Goal: Navigation & Orientation: Find specific page/section

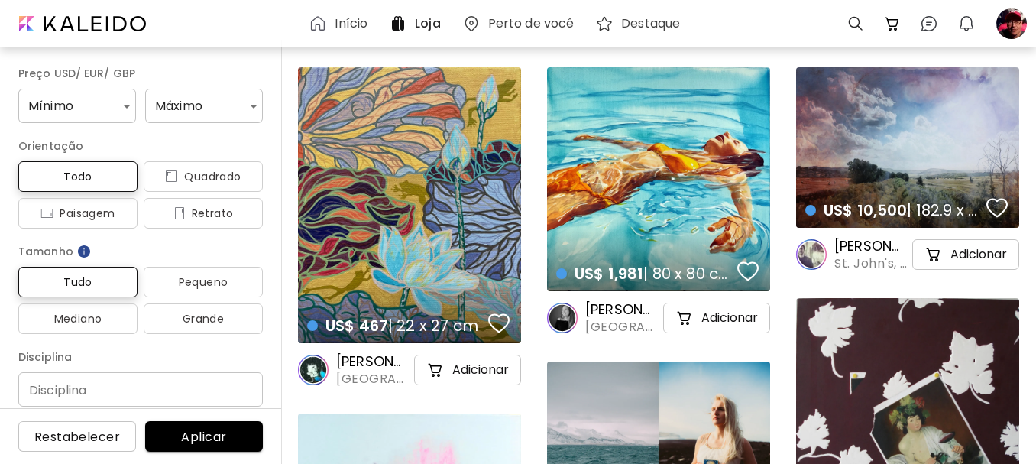
click at [345, 24] on h6 "Início" at bounding box center [351, 24] width 33 height 12
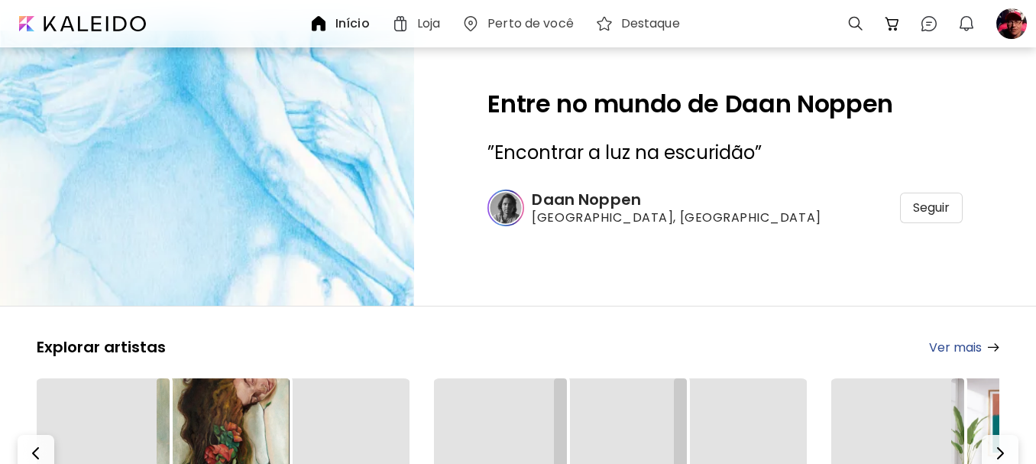
scroll to position [229, 0]
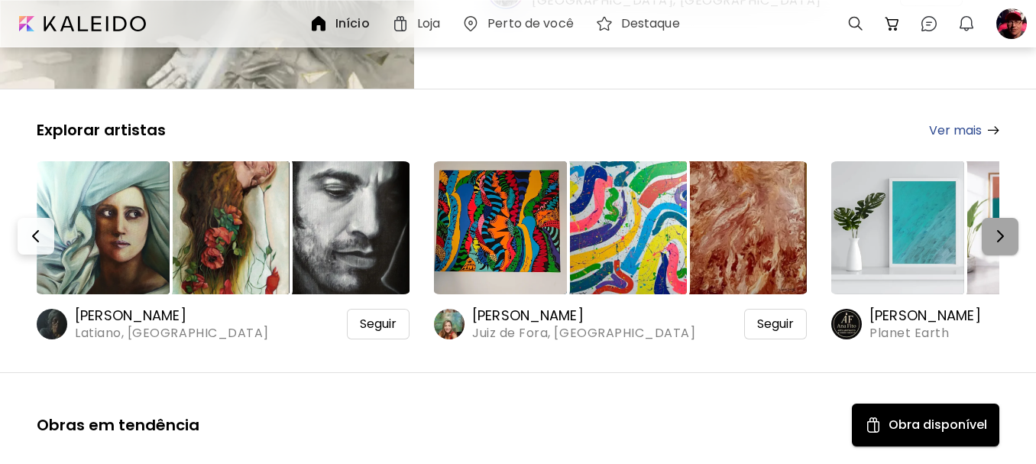
click at [1000, 228] on img "button" at bounding box center [1000, 236] width 18 height 18
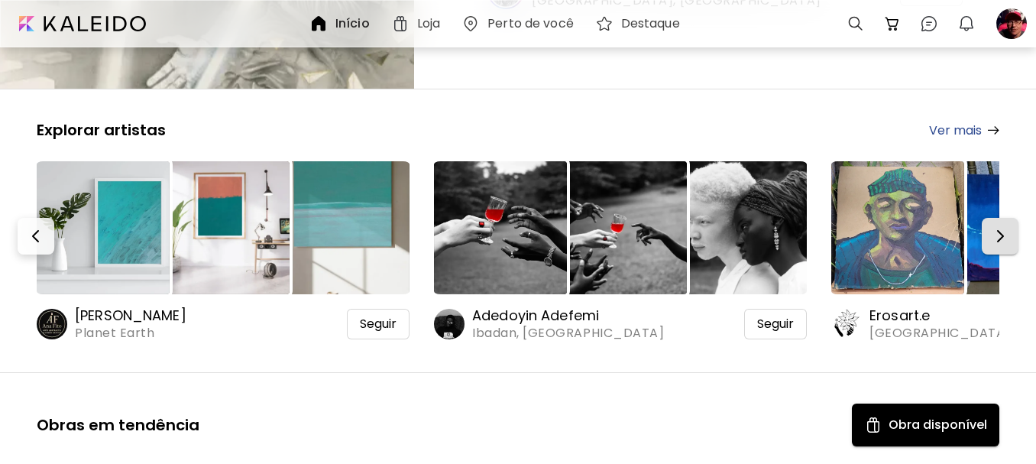
click at [1000, 228] on img "button" at bounding box center [1000, 236] width 18 height 18
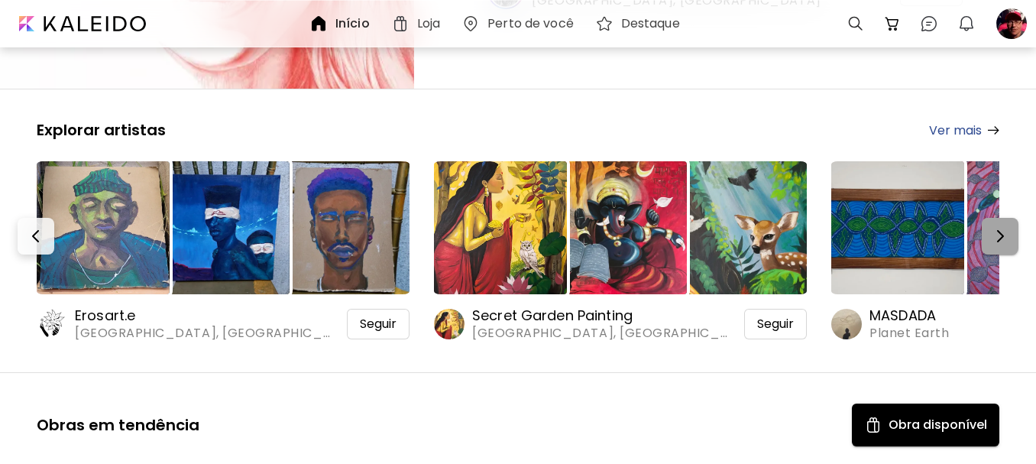
click at [1000, 228] on img "button" at bounding box center [1000, 236] width 18 height 18
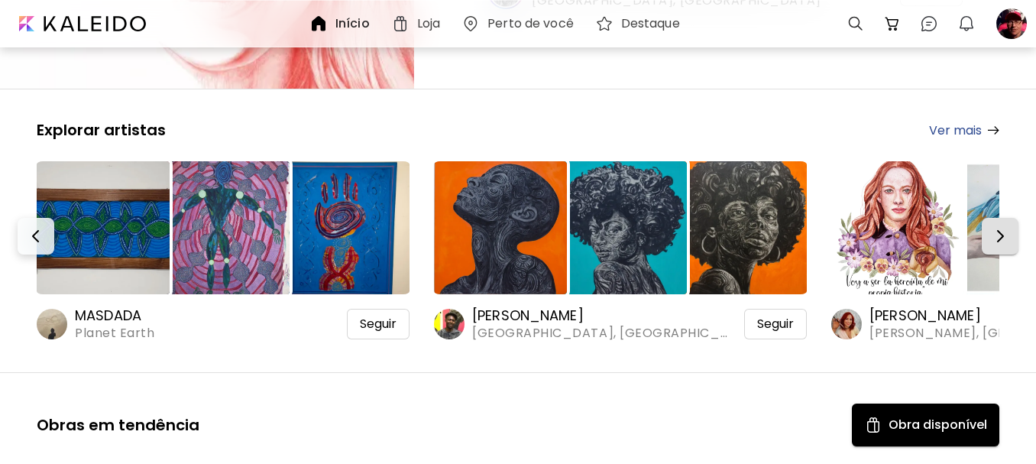
click at [1000, 228] on img "button" at bounding box center [1000, 236] width 18 height 18
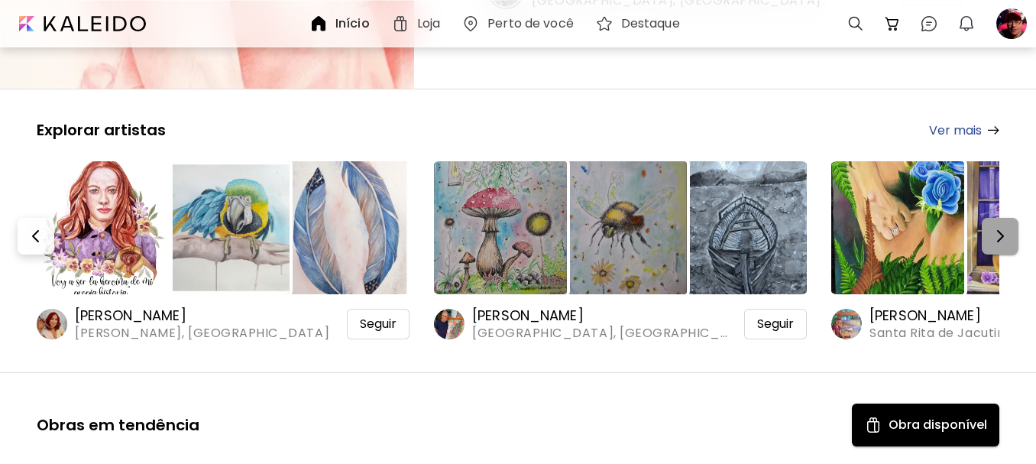
click at [1000, 228] on img "button" at bounding box center [1000, 236] width 18 height 18
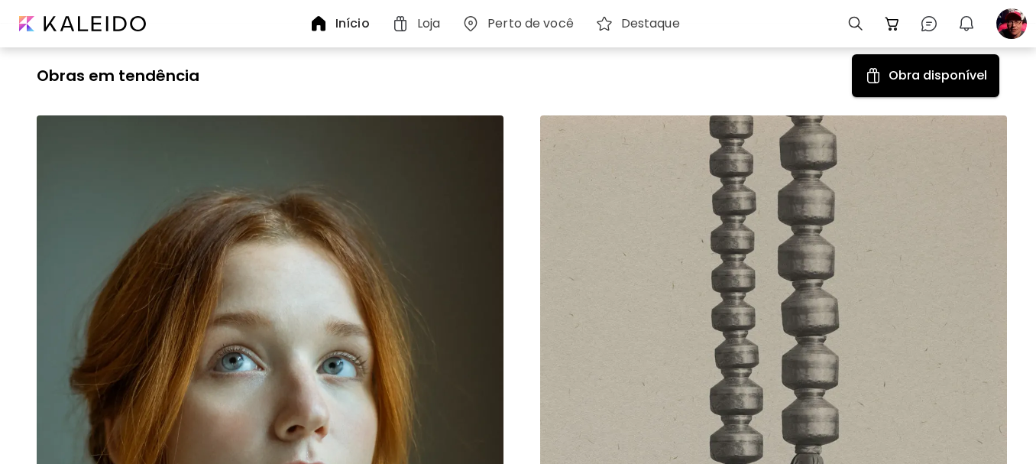
scroll to position [0, 0]
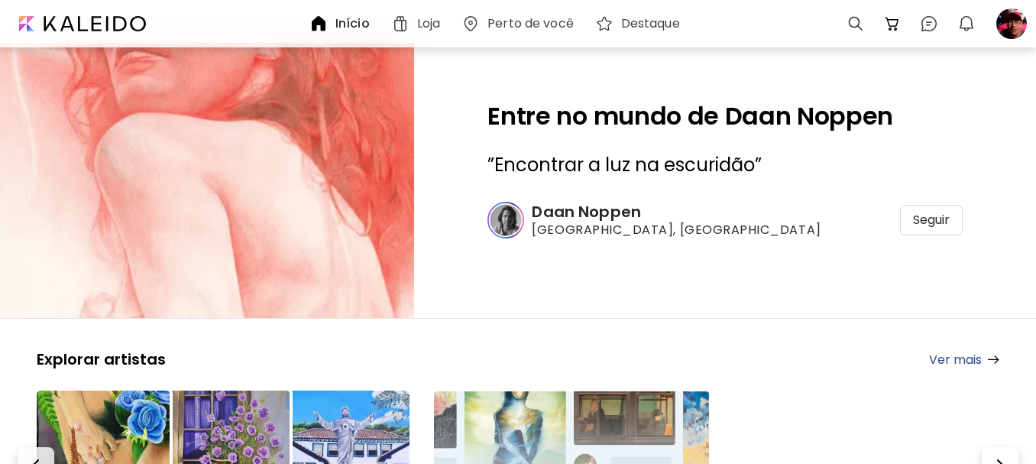
click at [958, 356] on link "Ver mais" at bounding box center [964, 359] width 70 height 19
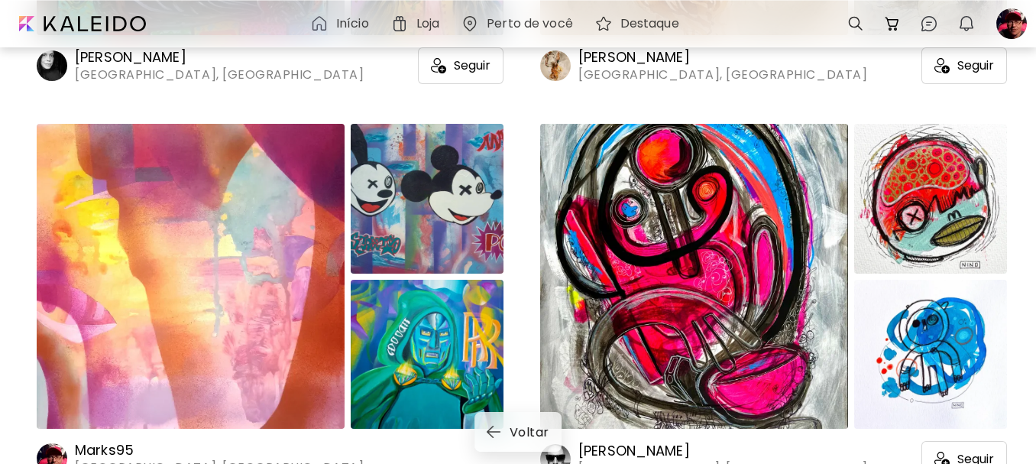
scroll to position [16197, 0]
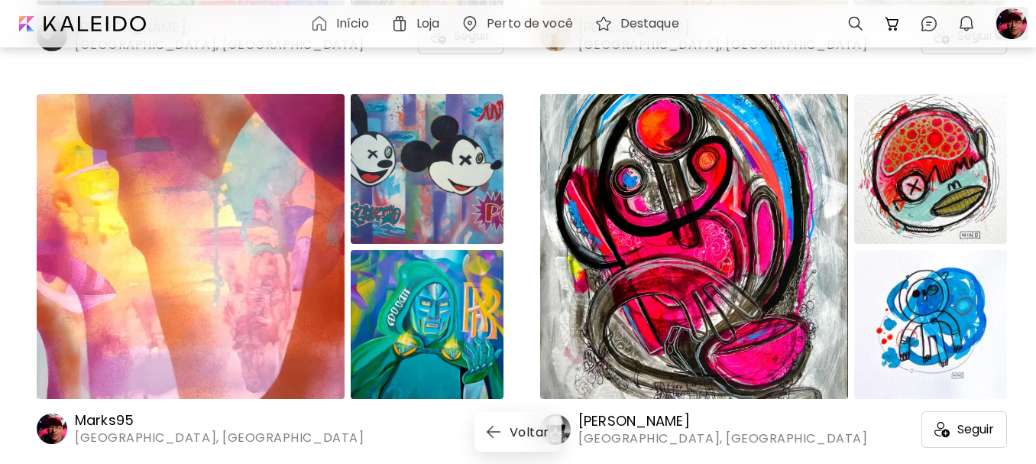
click at [1021, 28] on div at bounding box center [1012, 24] width 34 height 34
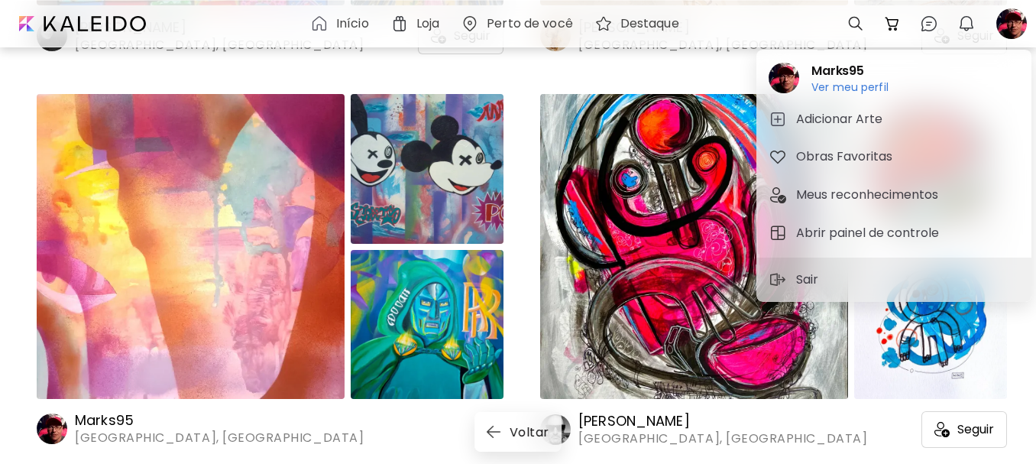
drag, startPoint x: 867, startPoint y: 89, endPoint x: 794, endPoint y: 7, distance: 109.8
click at [867, 89] on h6 "Ver meu perfil" at bounding box center [849, 87] width 77 height 14
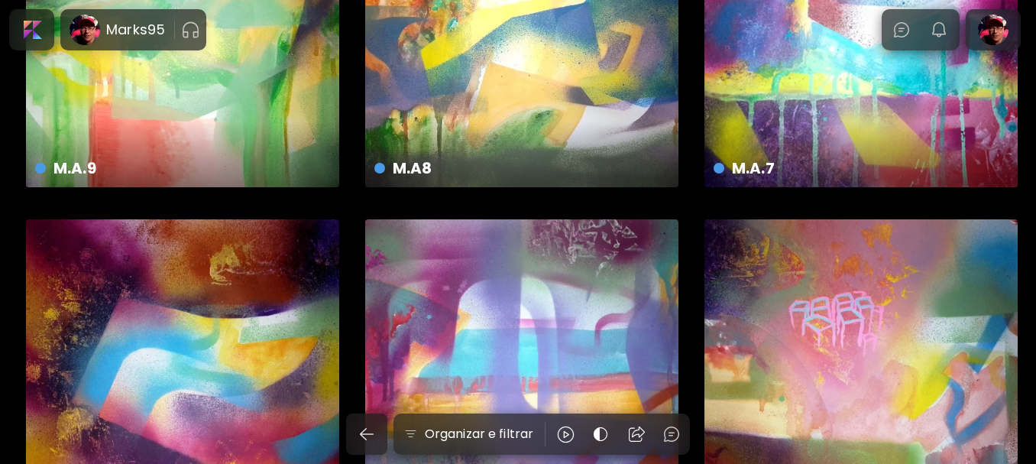
scroll to position [2598, 0]
